Goal: Navigation & Orientation: Find specific page/section

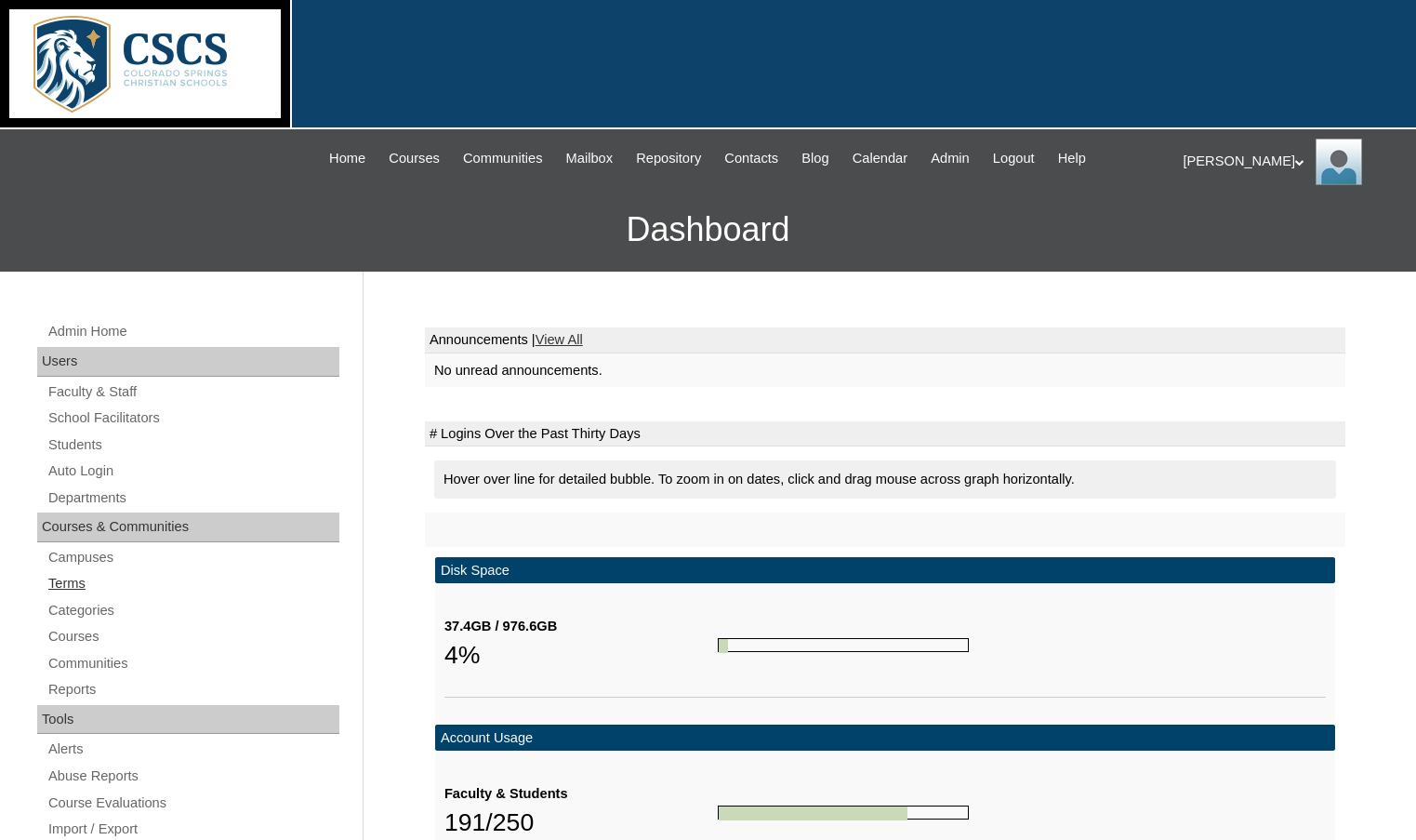
click at [92, 588] on link "Terms" at bounding box center [192, 583] width 293 height 23
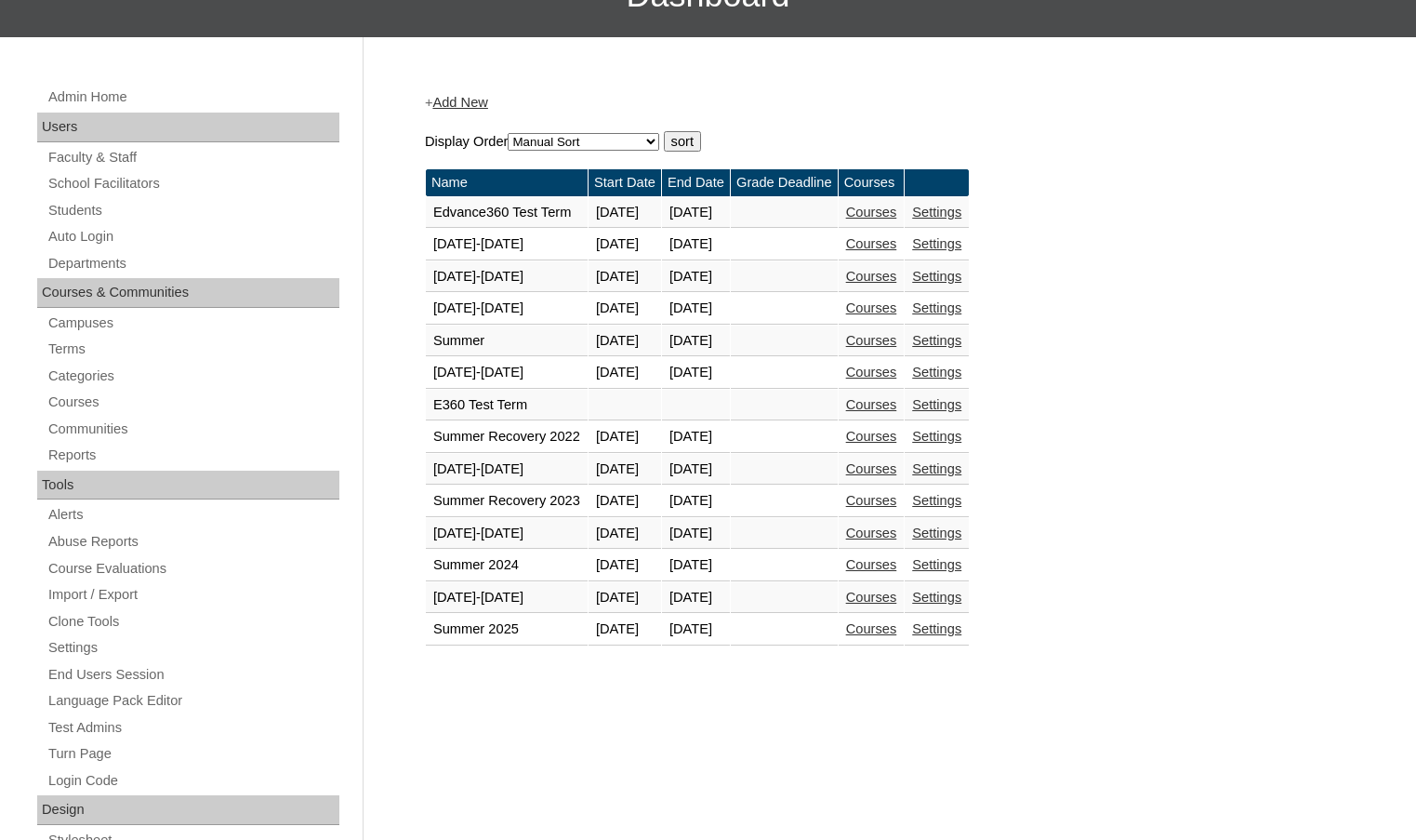
scroll to position [279, 0]
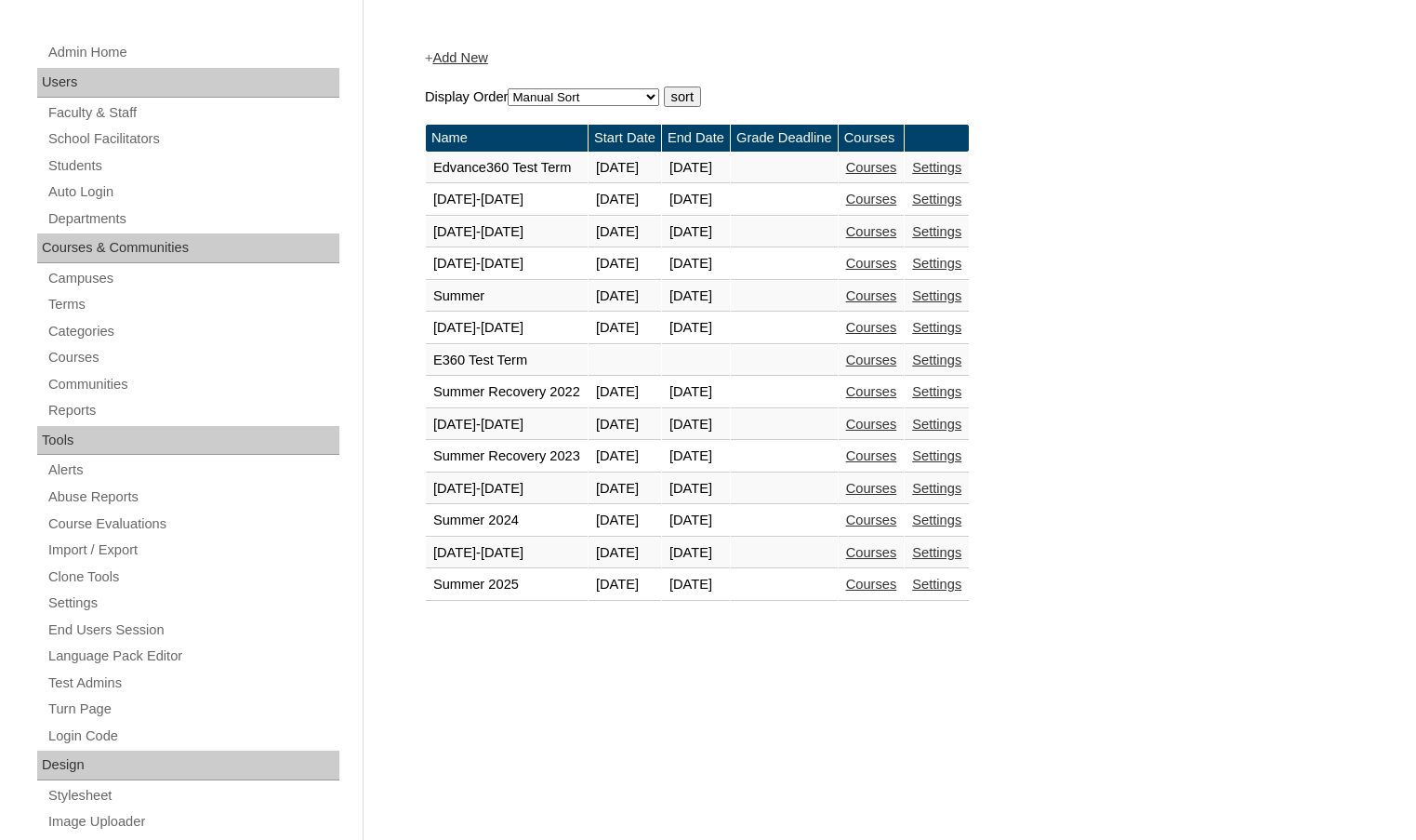
click at [897, 556] on link "Courses" at bounding box center [871, 552] width 51 height 15
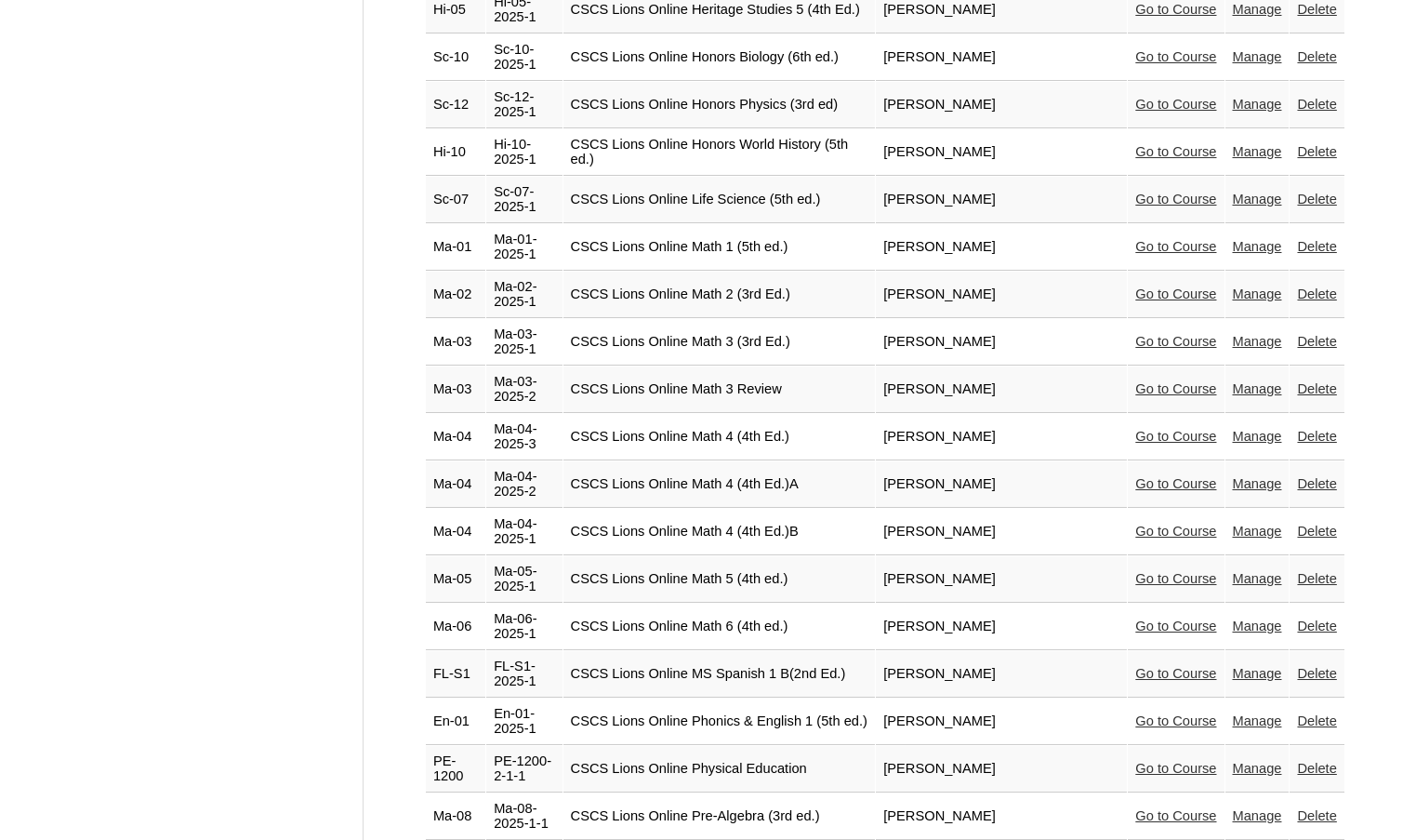
scroll to position [4096, 0]
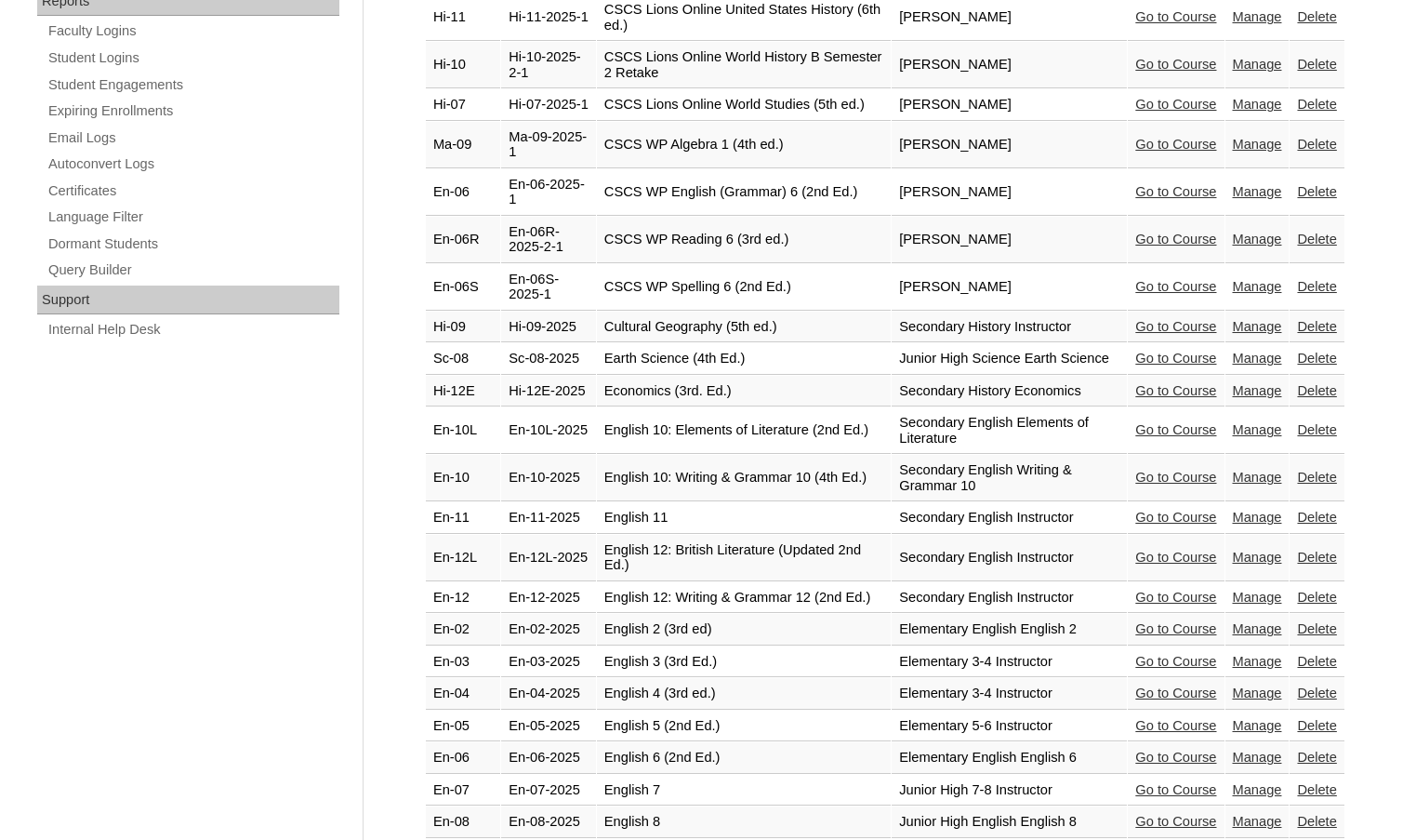
scroll to position [1209, 0]
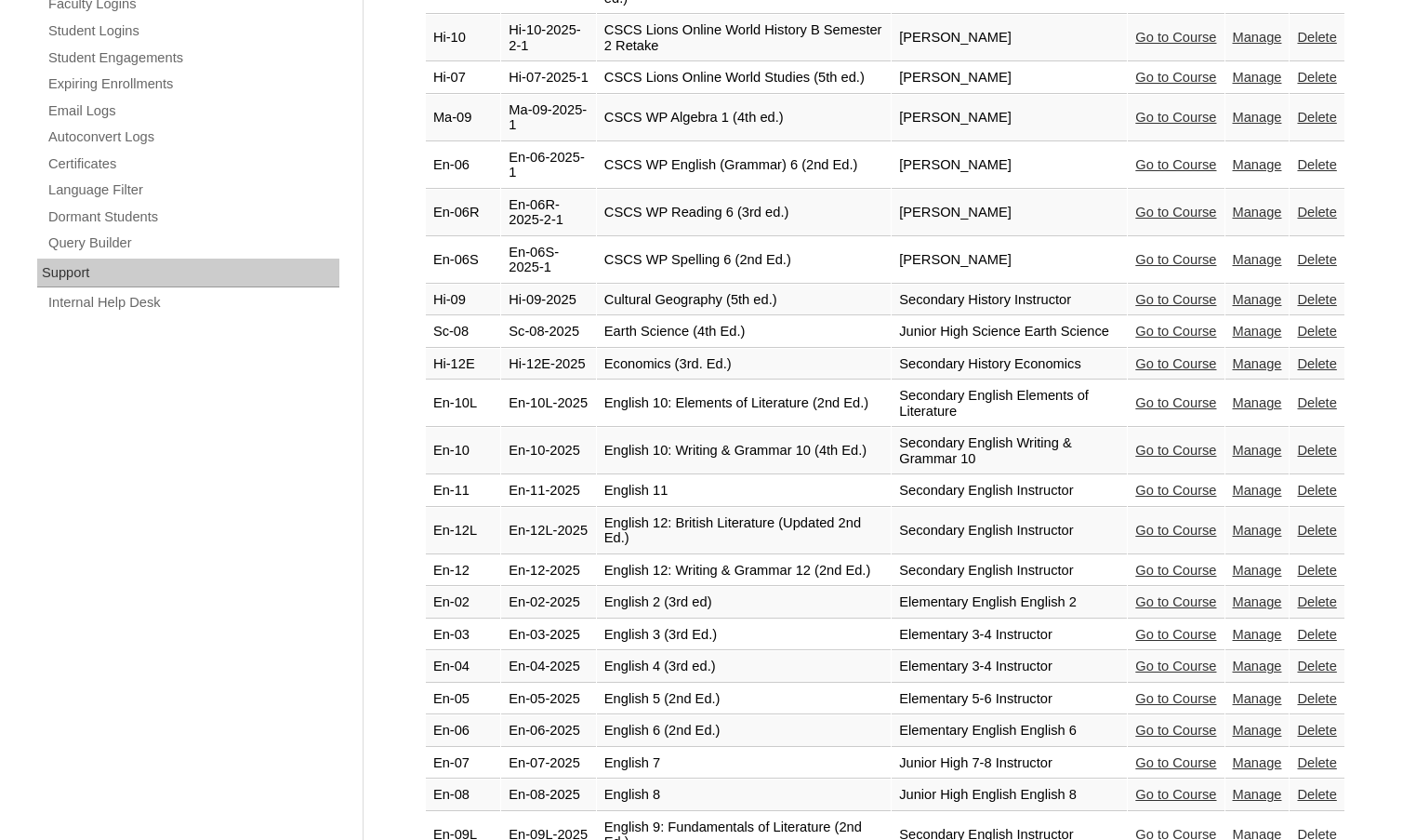
click at [1148, 307] on link "Go to Course" at bounding box center [1175, 299] width 81 height 15
